Goal: Information Seeking & Learning: Learn about a topic

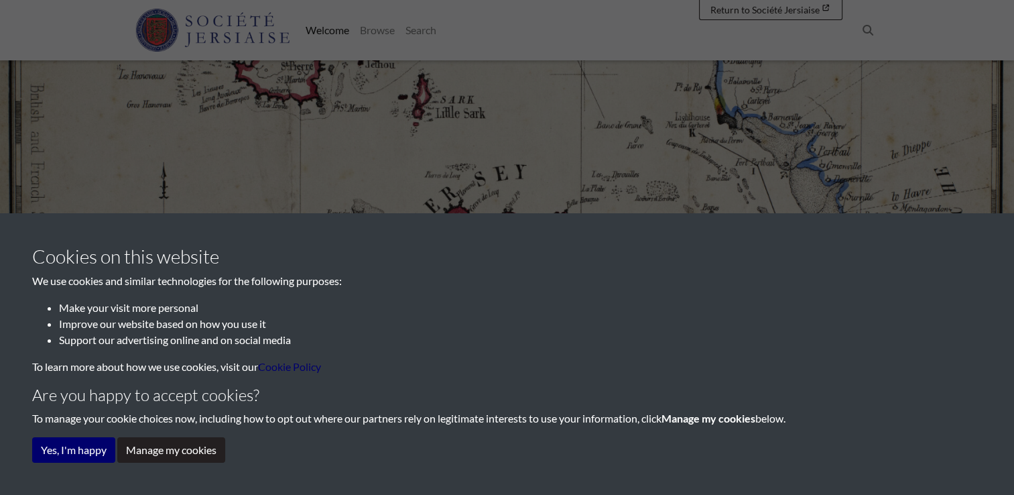
click at [46, 449] on button "Yes, I'm happy" at bounding box center [73, 449] width 83 height 25
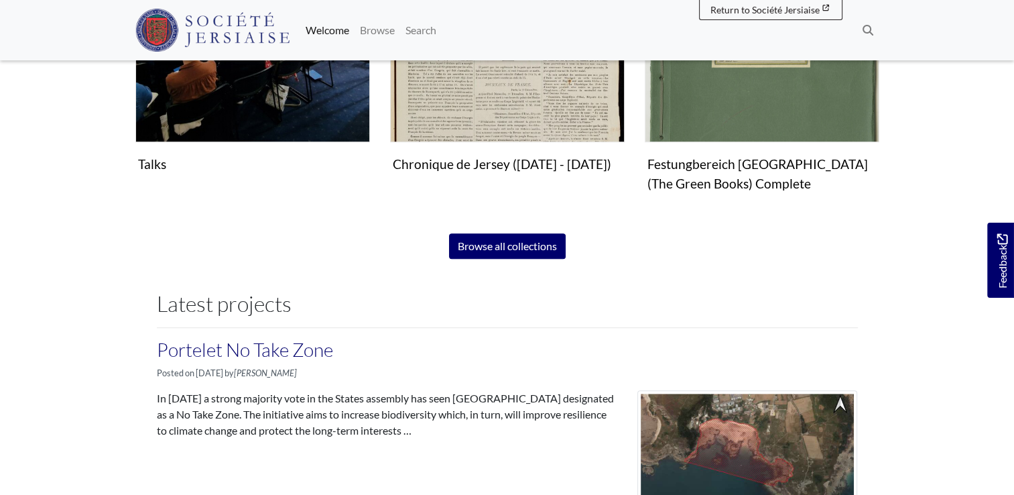
scroll to position [1003, 0]
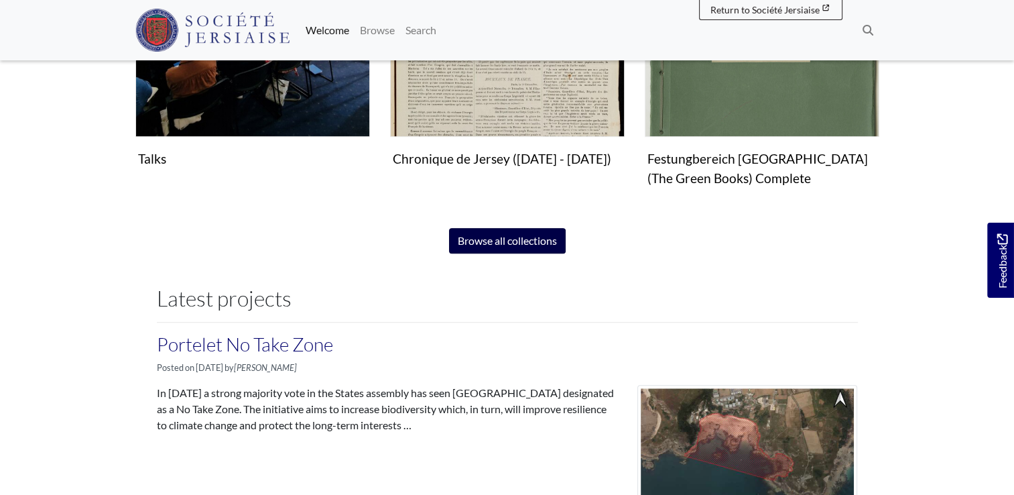
drag, startPoint x: 507, startPoint y: 223, endPoint x: 509, endPoint y: 235, distance: 12.2
click at [509, 235] on span "Search: Search From here, you can explore our digital collections. From books a…" at bounding box center [507, 290] width 744 height 1590
click at [509, 235] on link "Browse all collections" at bounding box center [507, 240] width 117 height 25
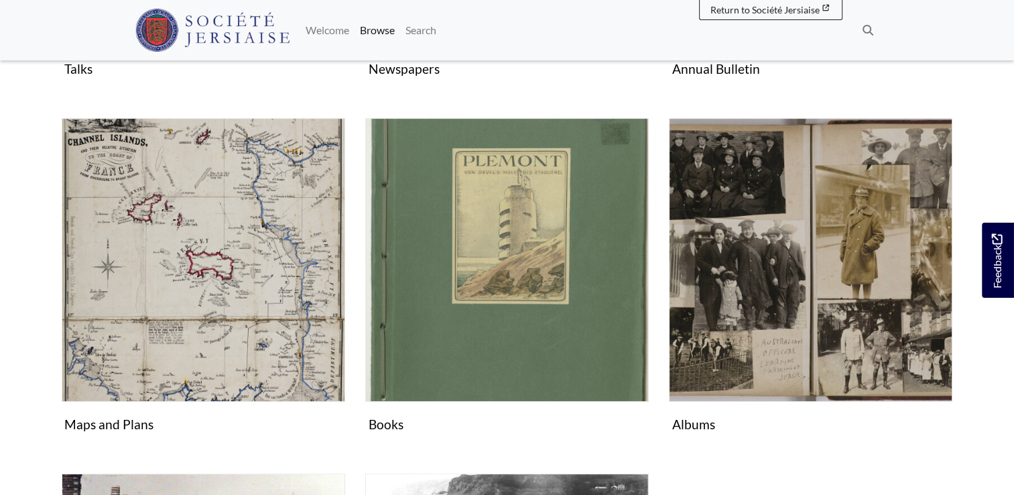
scroll to position [566, 0]
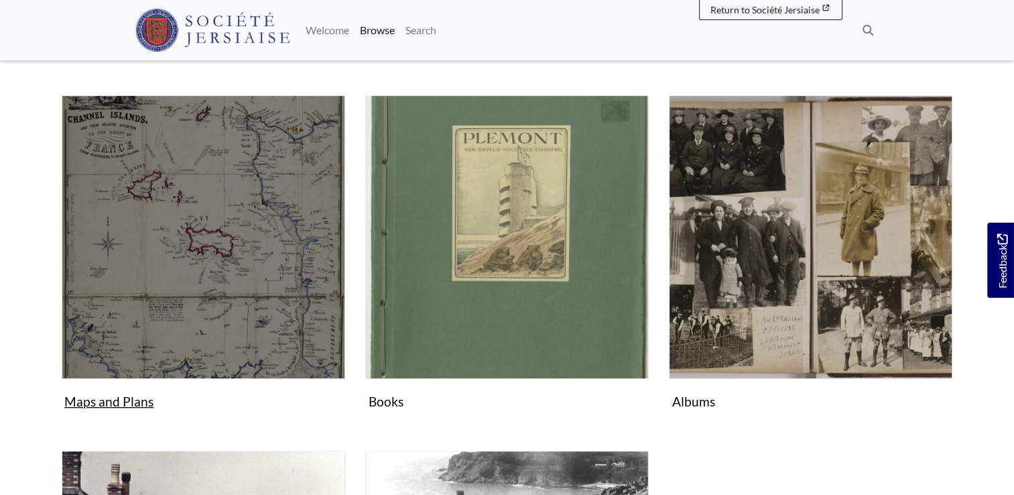
click at [109, 400] on figure "Maps and Plans Collection" at bounding box center [204, 254] width 284 height 319
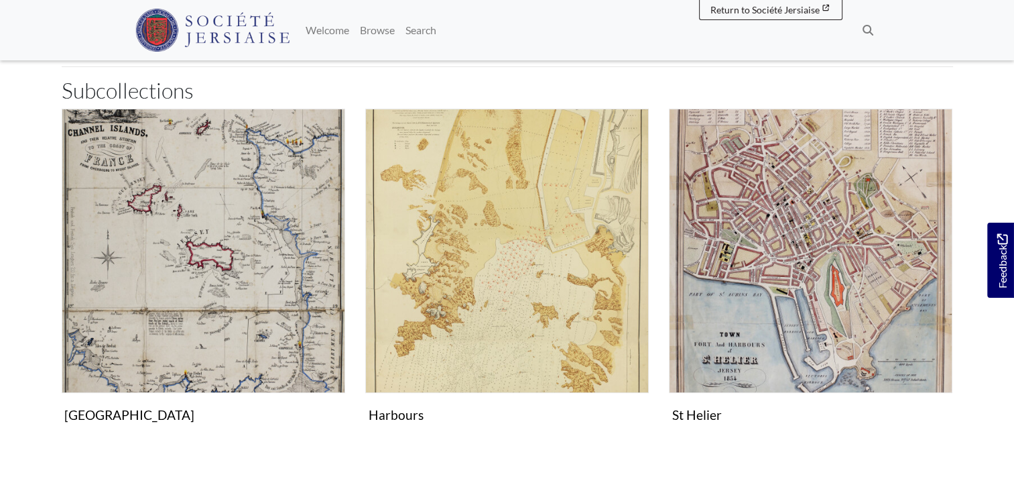
scroll to position [369, 0]
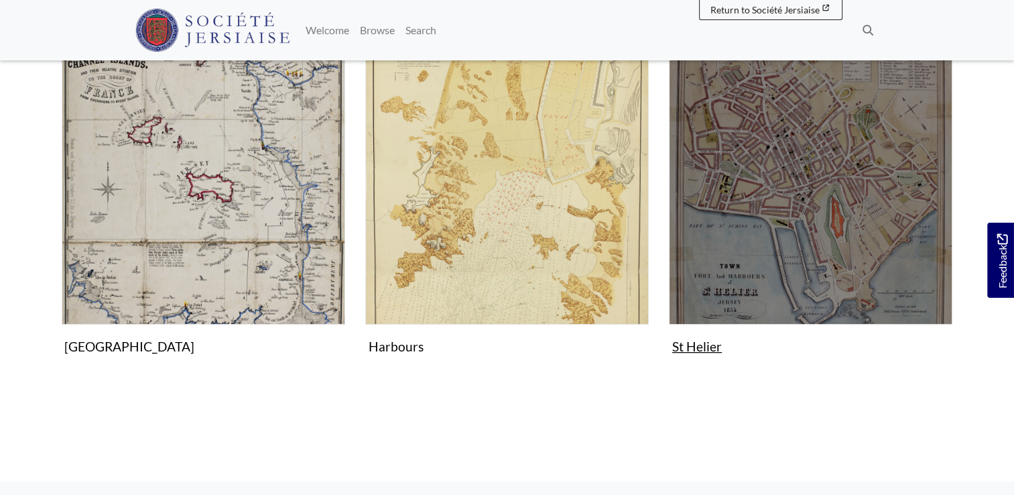
click at [729, 338] on figure "St Helier Collection" at bounding box center [811, 199] width 284 height 319
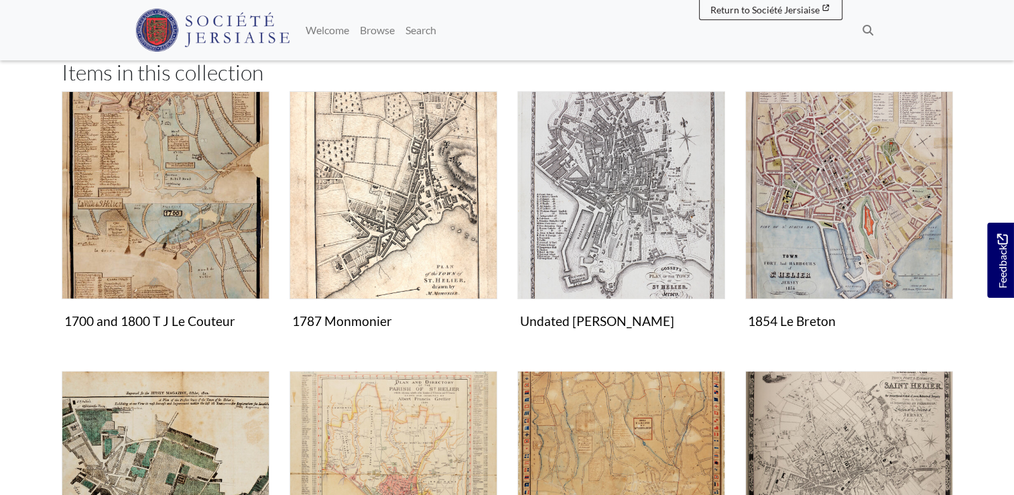
scroll to position [262, 0]
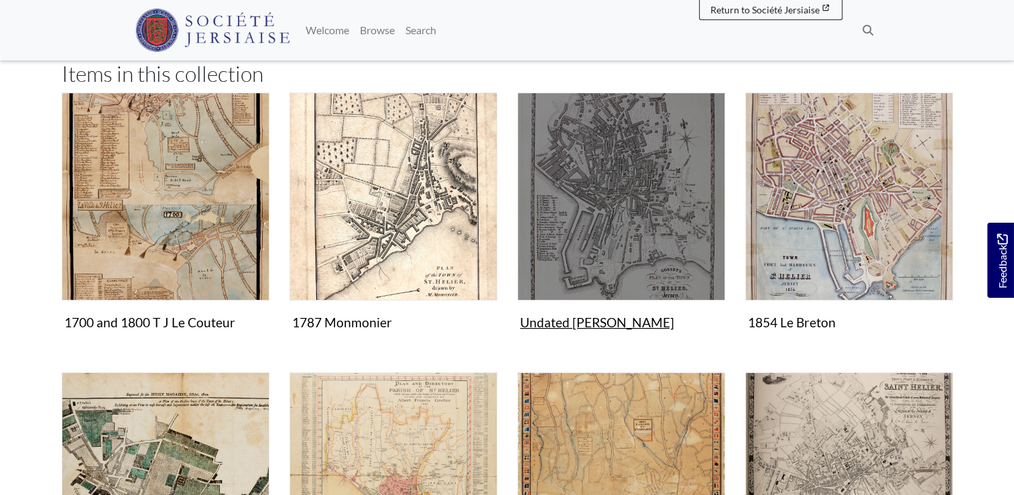
click at [606, 190] on img "Items in this Collection" at bounding box center [621, 196] width 208 height 208
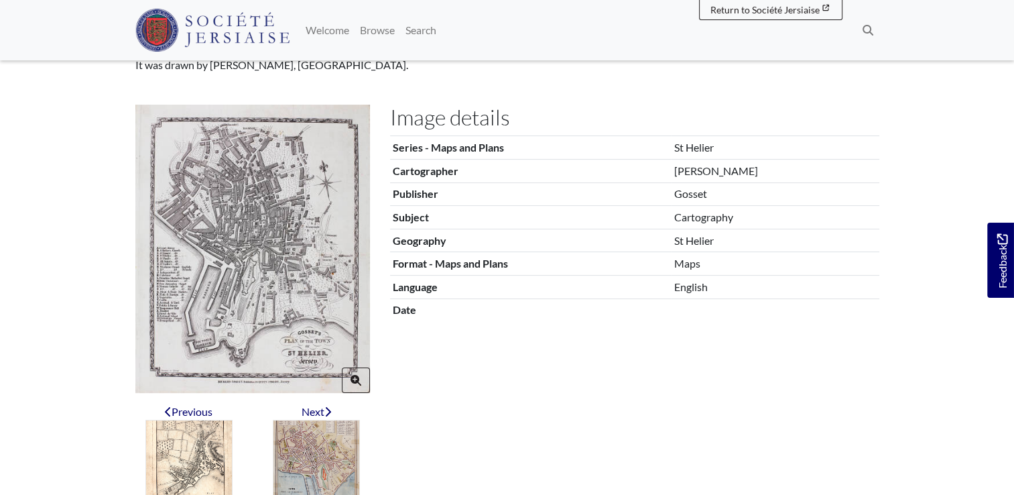
scroll to position [257, 0]
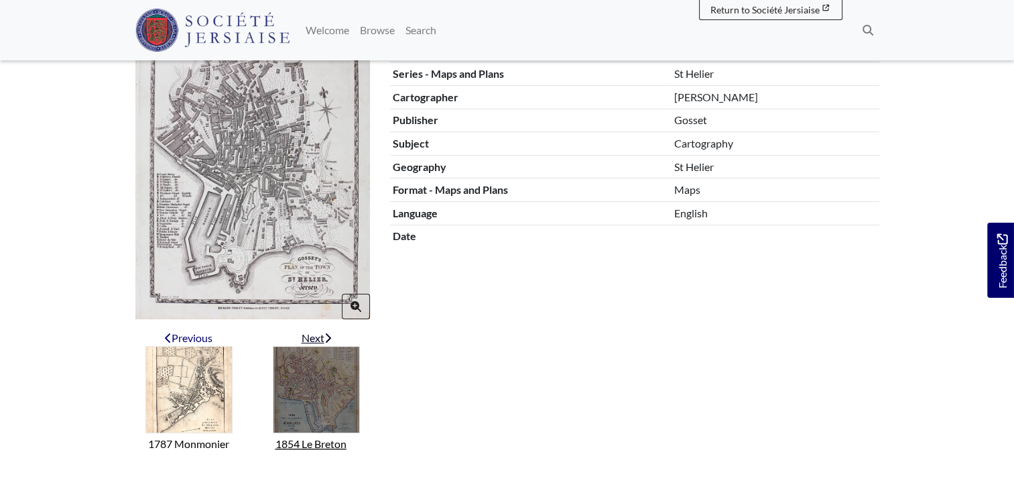
click at [332, 376] on img "Next item" at bounding box center [316, 389] width 87 height 87
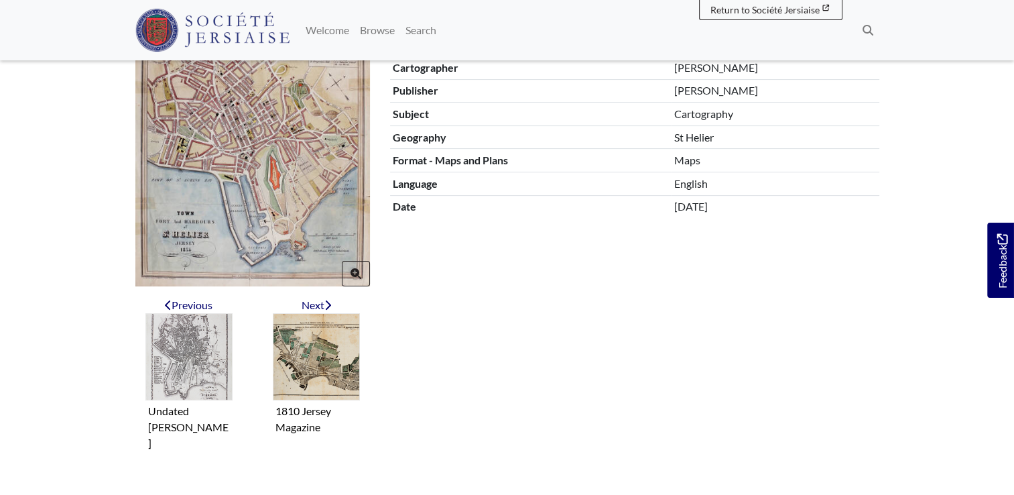
scroll to position [342, 0]
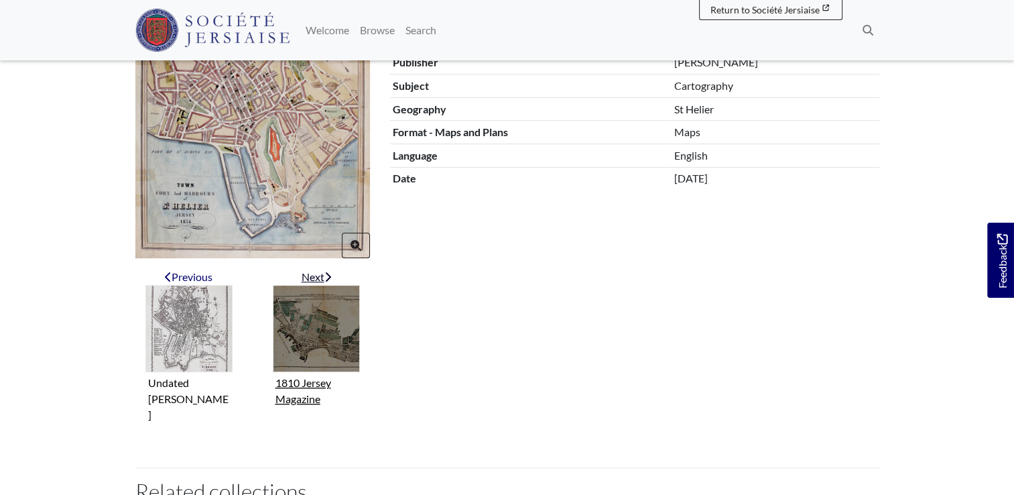
click at [308, 347] on img "Next item" at bounding box center [316, 328] width 87 height 87
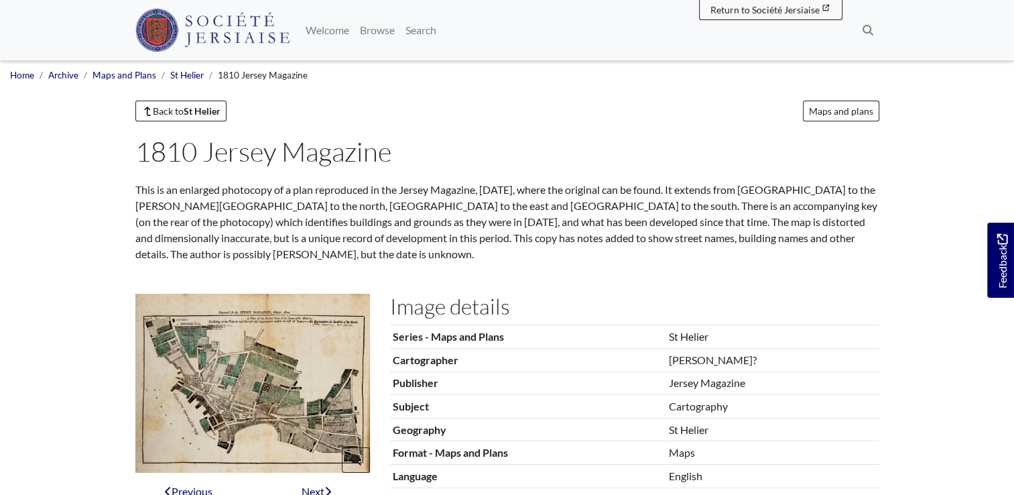
scroll to position [231, 0]
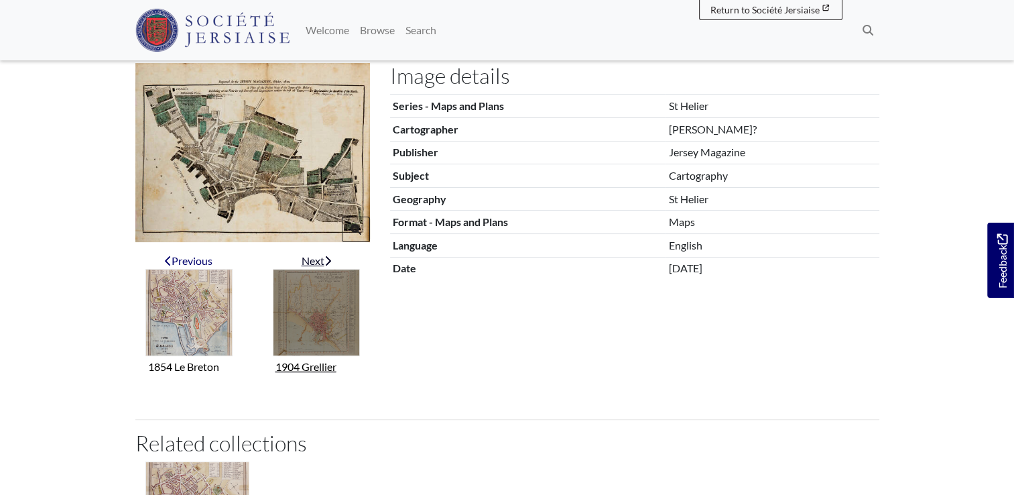
click at [327, 324] on img "Next item" at bounding box center [316, 312] width 87 height 87
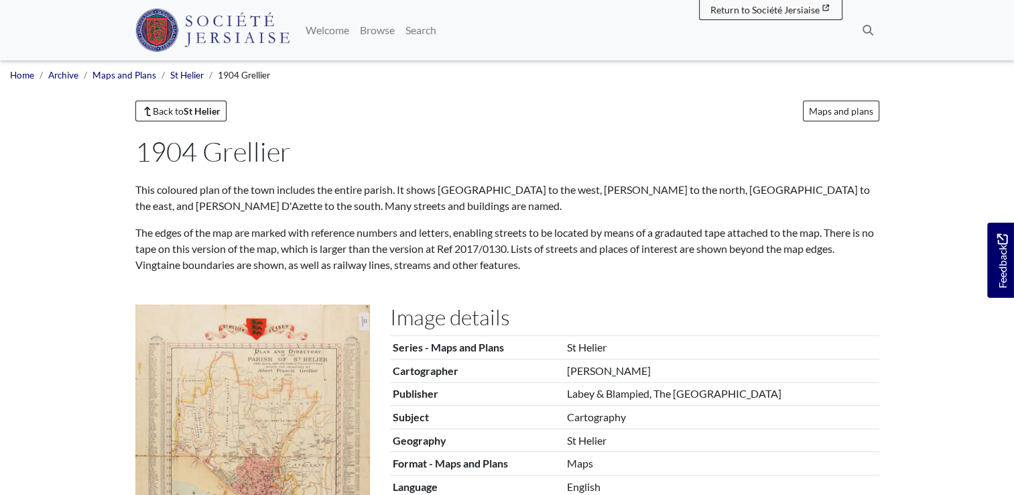
scroll to position [254, 0]
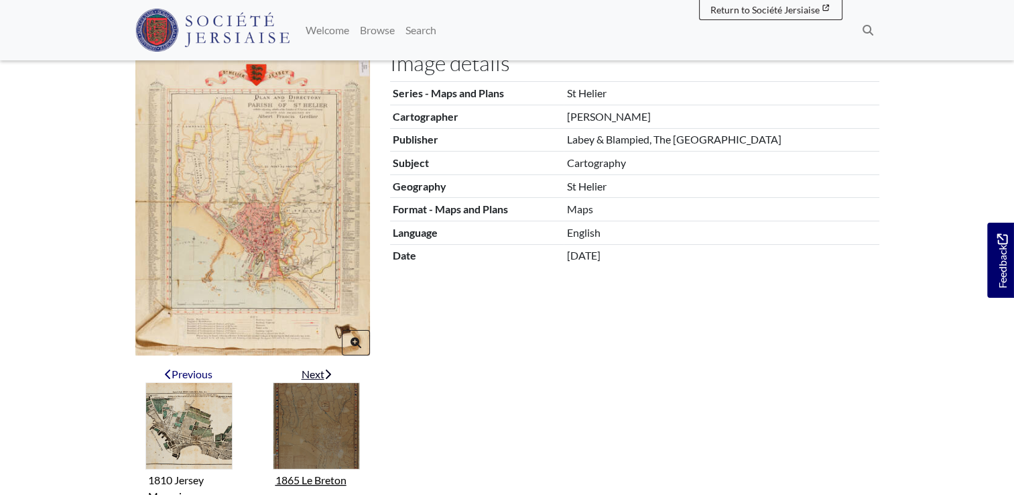
click at [338, 443] on img "Next item" at bounding box center [316, 425] width 87 height 87
